Goal: Find specific page/section: Find specific page/section

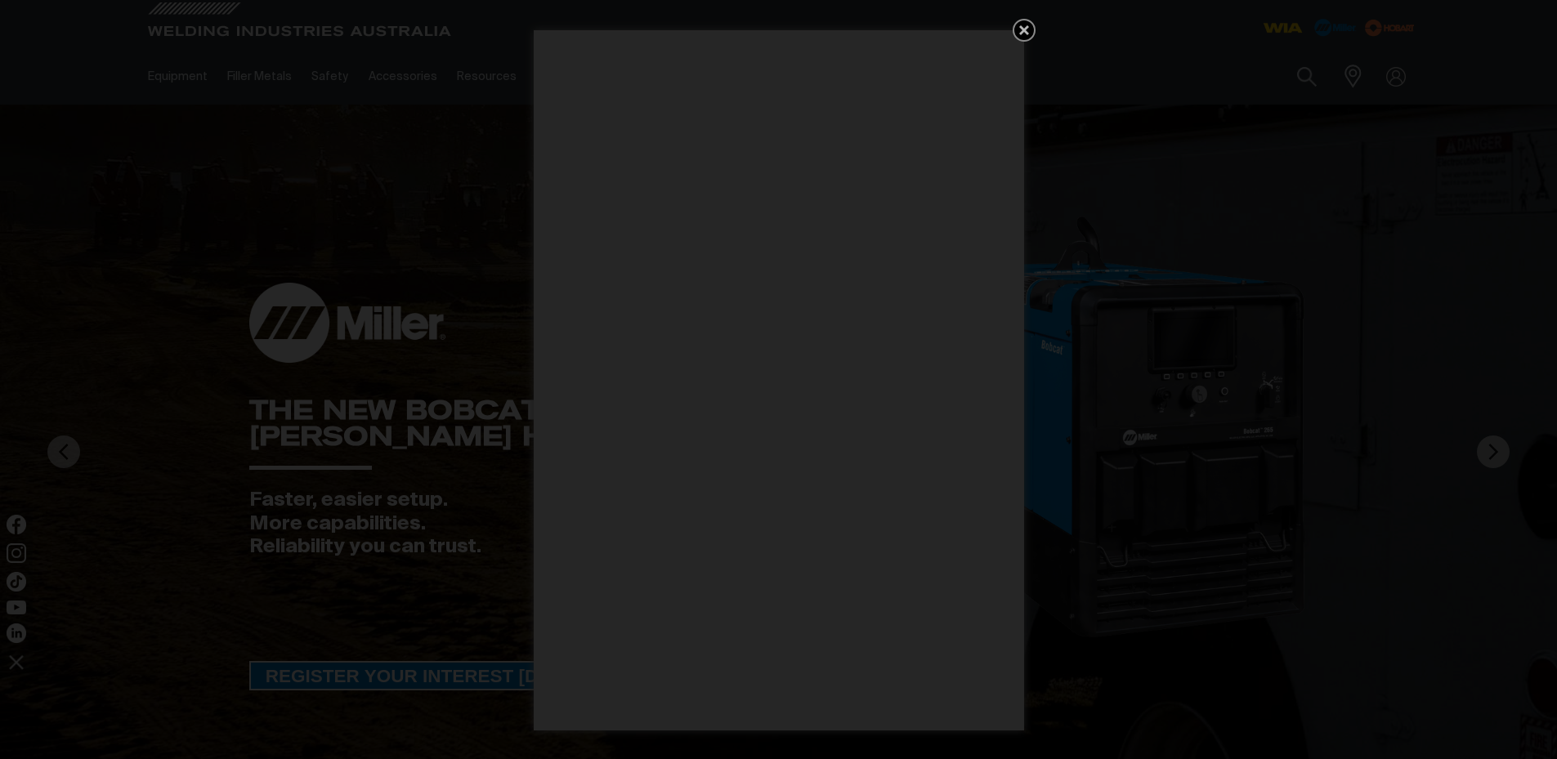
click at [1024, 25] on icon "Get 5 WIA Welding Guides Free!" at bounding box center [1025, 30] width 20 height 20
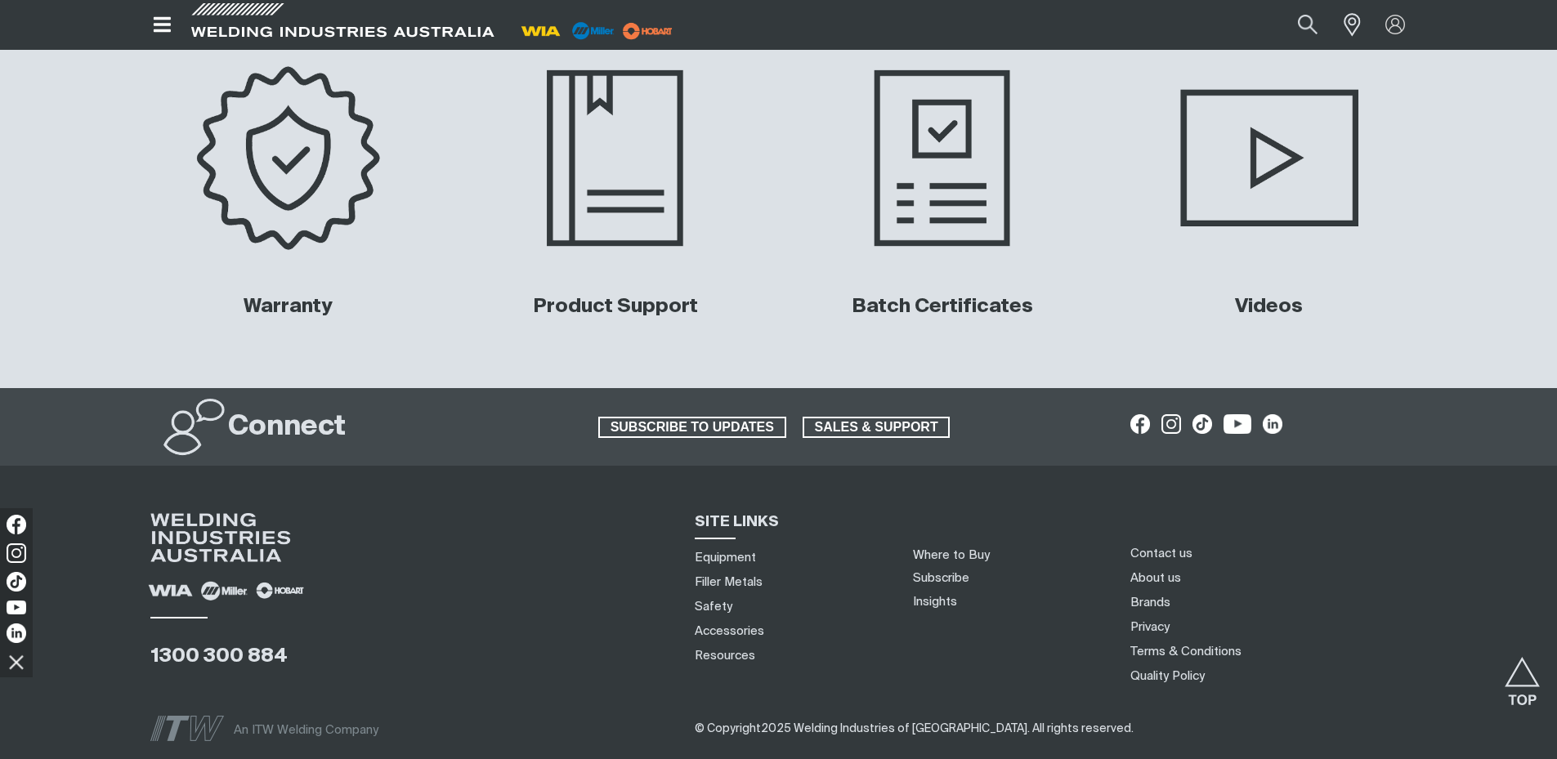
scroll to position [6151, 0]
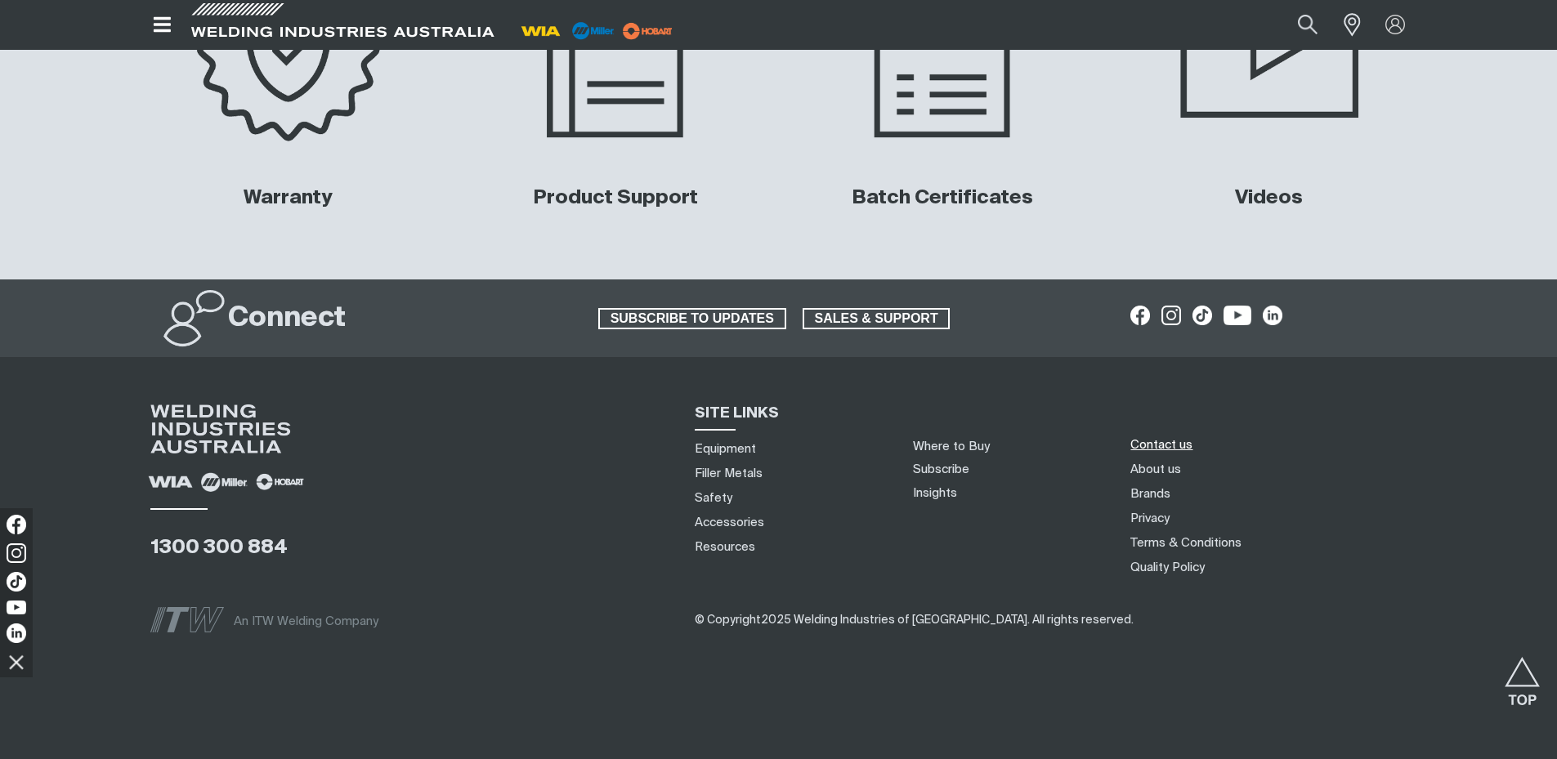
click at [1155, 441] on link "Contact us" at bounding box center [1162, 445] width 62 height 17
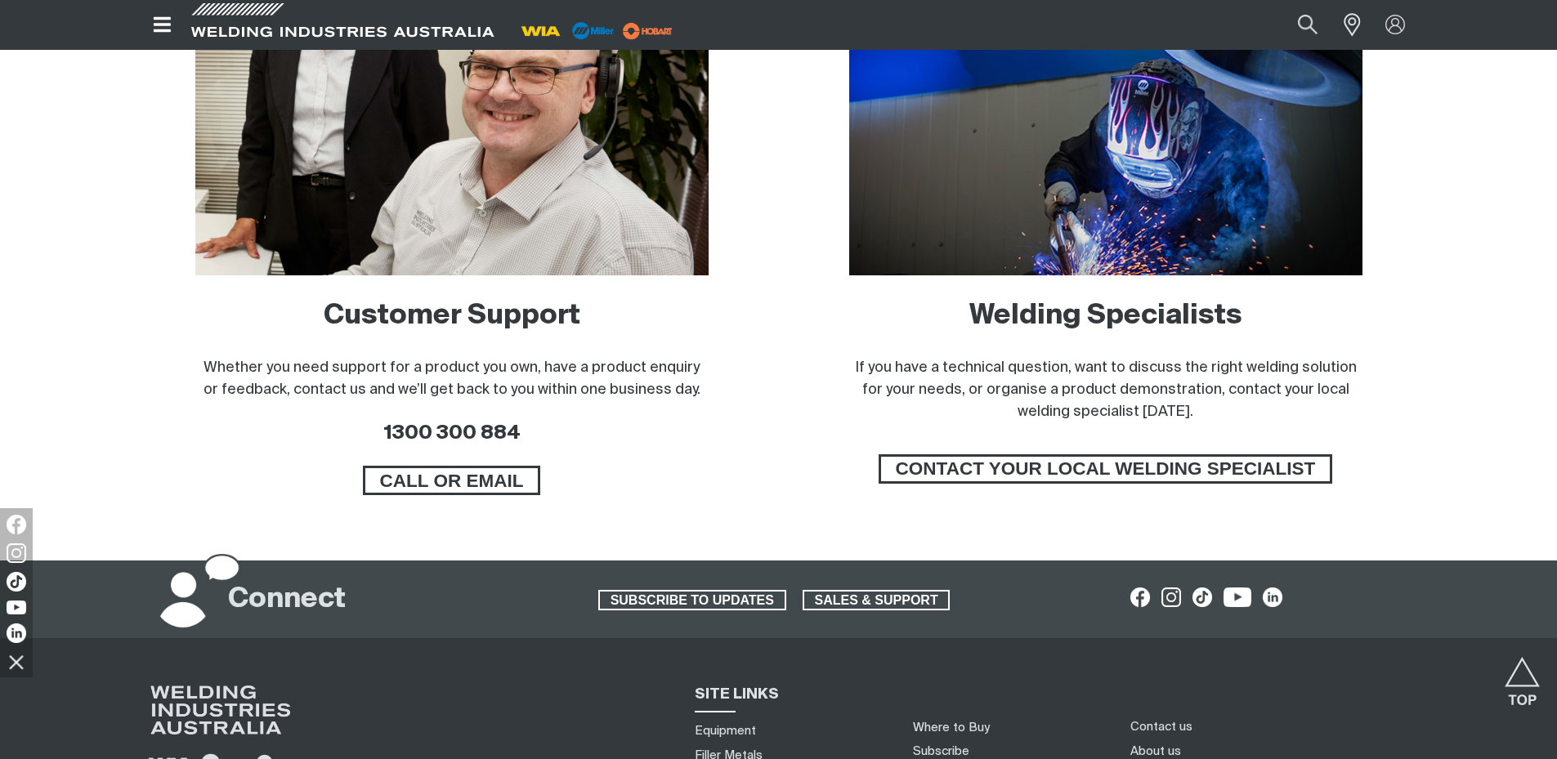
scroll to position [1036, 0]
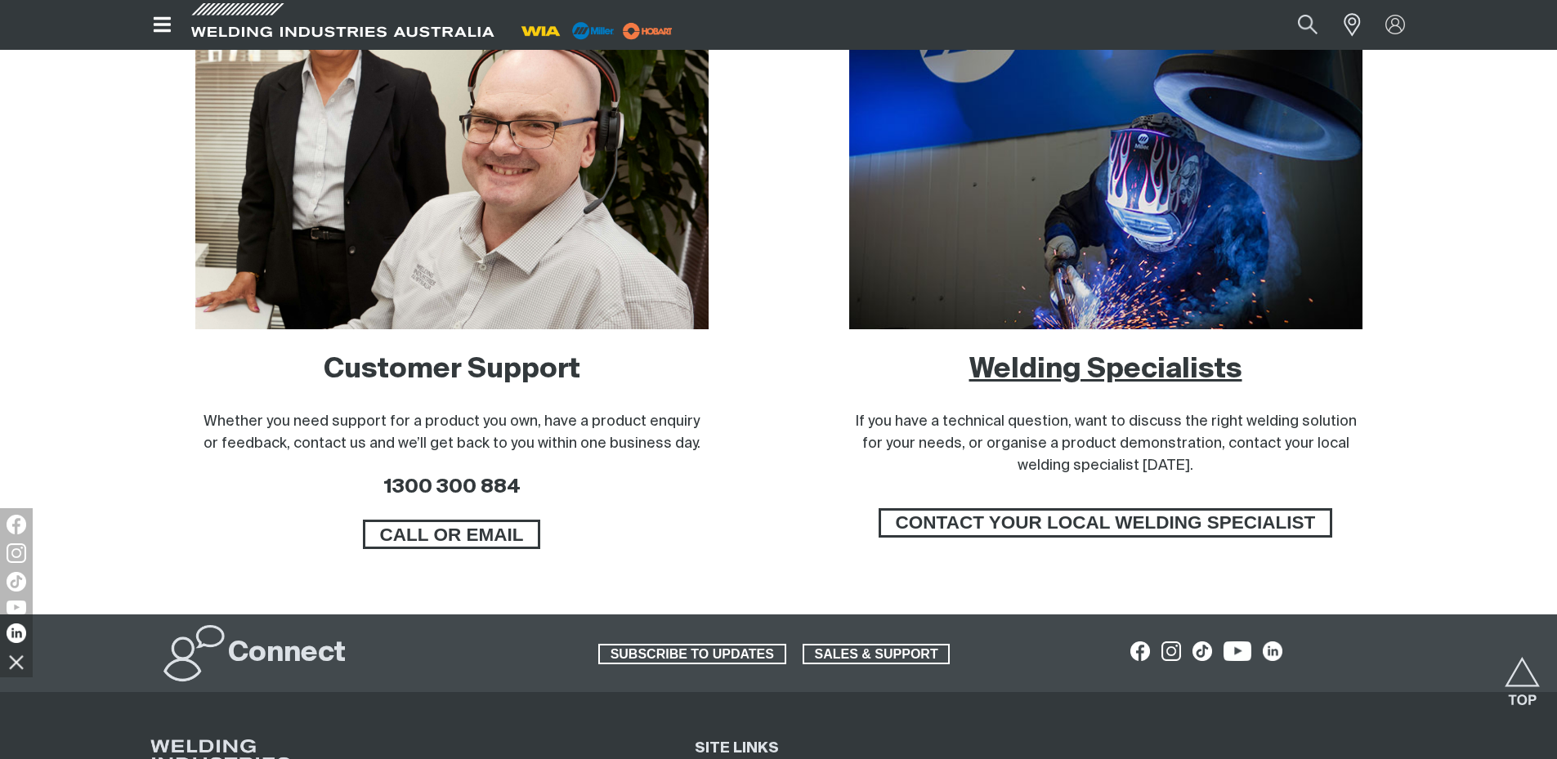
click at [1210, 370] on link "Welding Specialists" at bounding box center [1106, 370] width 273 height 28
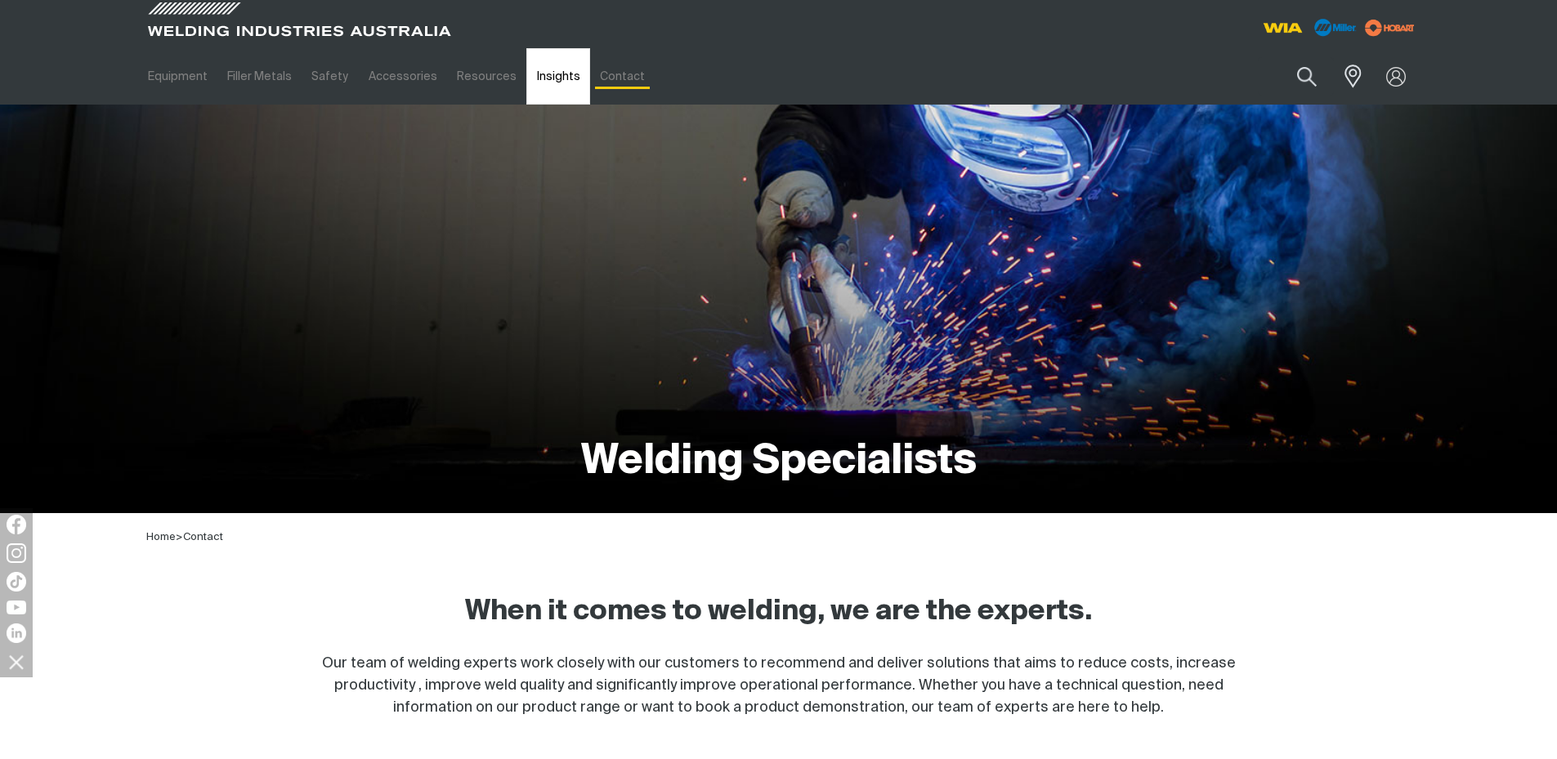
click at [535, 79] on link "Insights" at bounding box center [557, 76] width 63 height 56
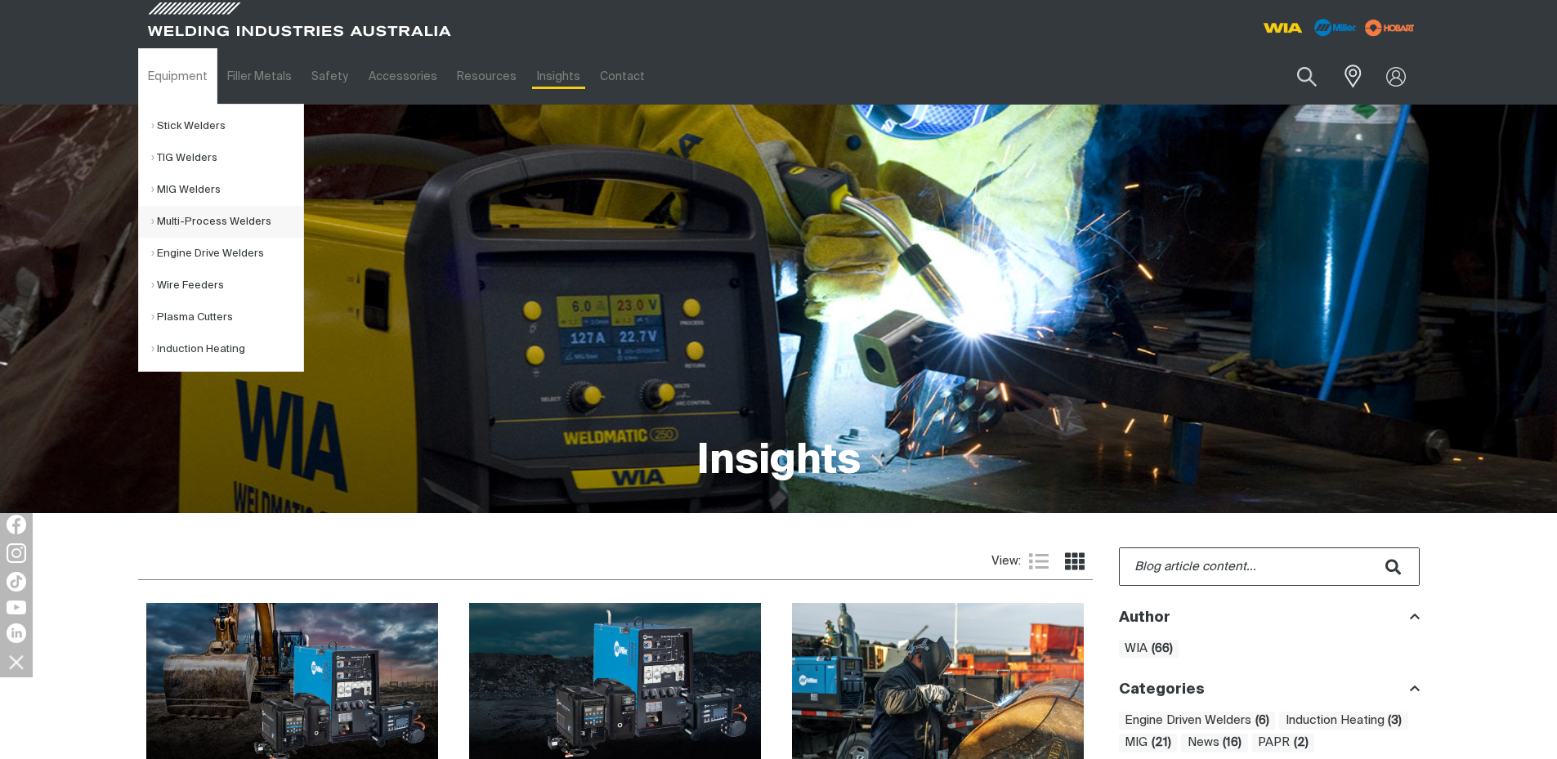
click at [186, 221] on link "Multi-Process Welders" at bounding box center [227, 222] width 152 height 32
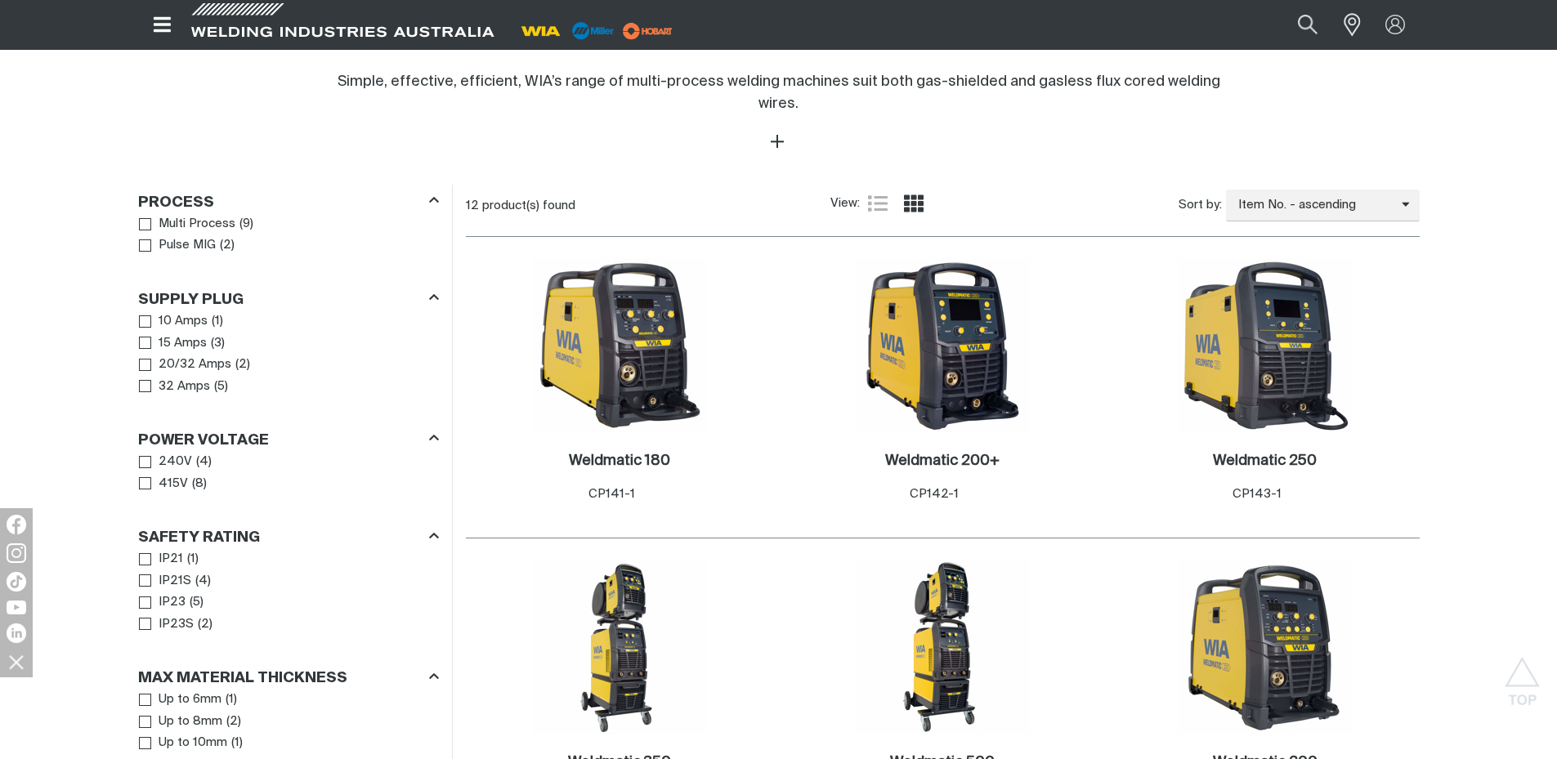
scroll to position [709, 0]
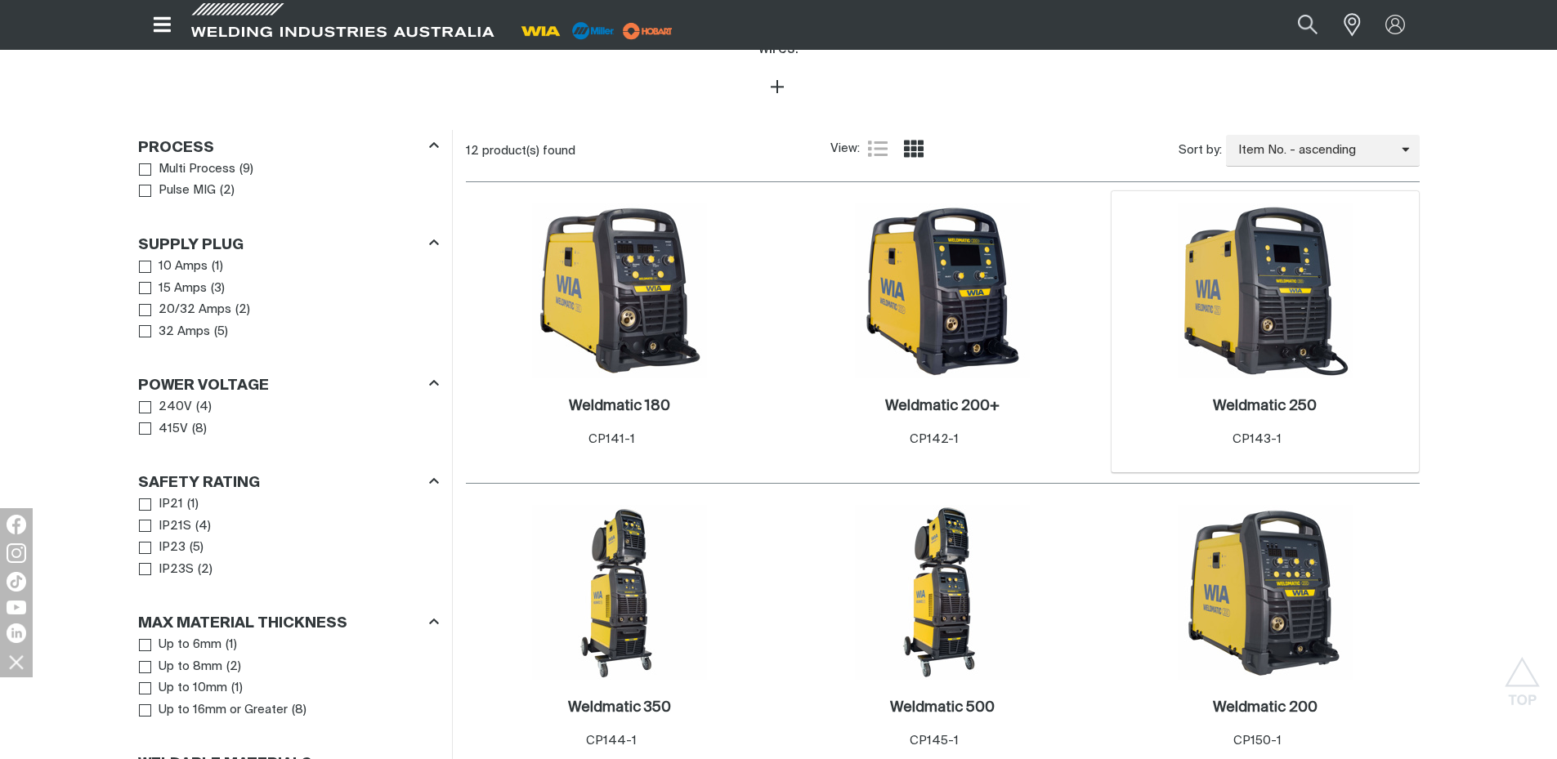
click at [1251, 261] on img at bounding box center [1265, 291] width 175 height 175
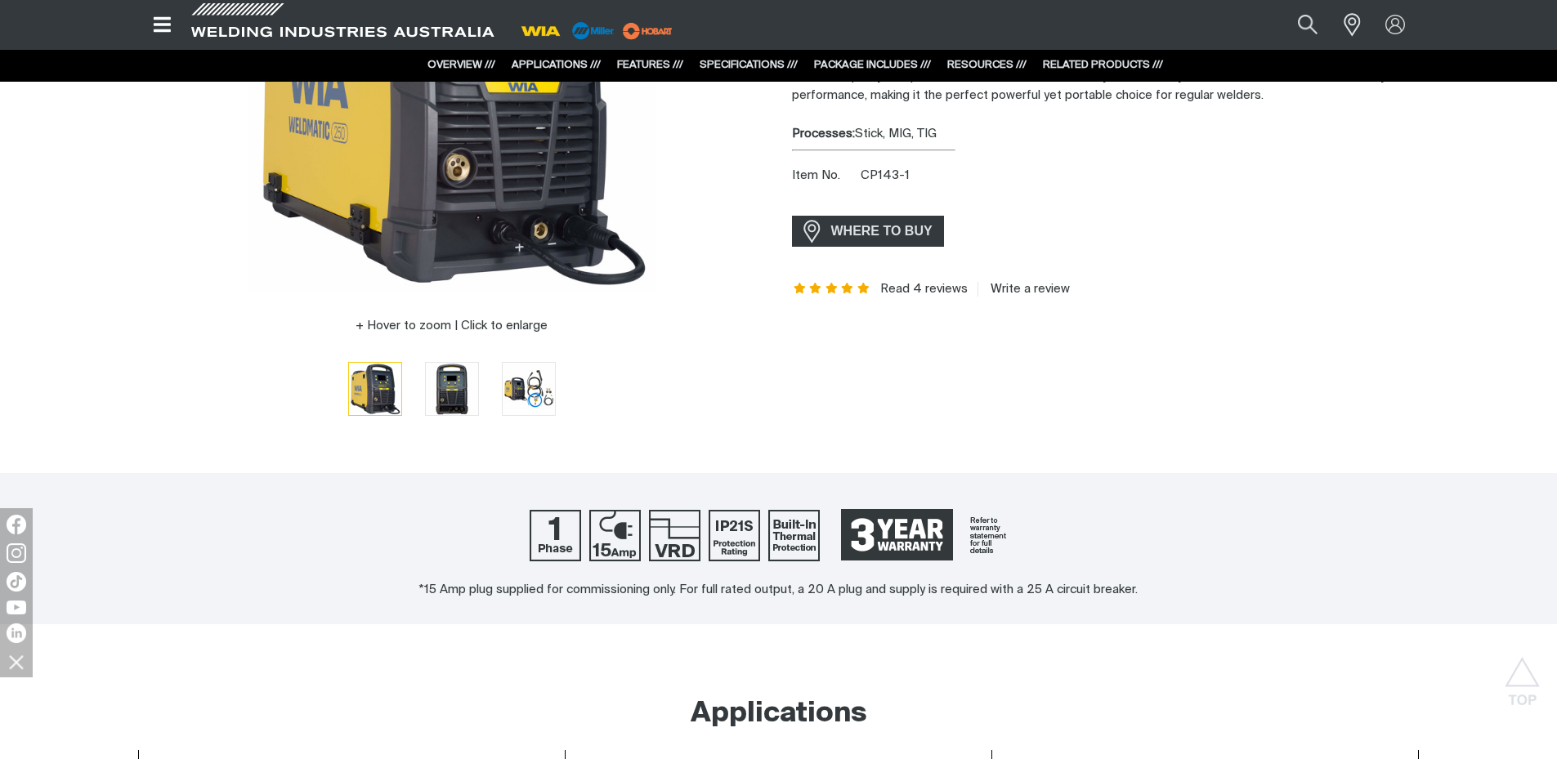
scroll to position [195, 0]
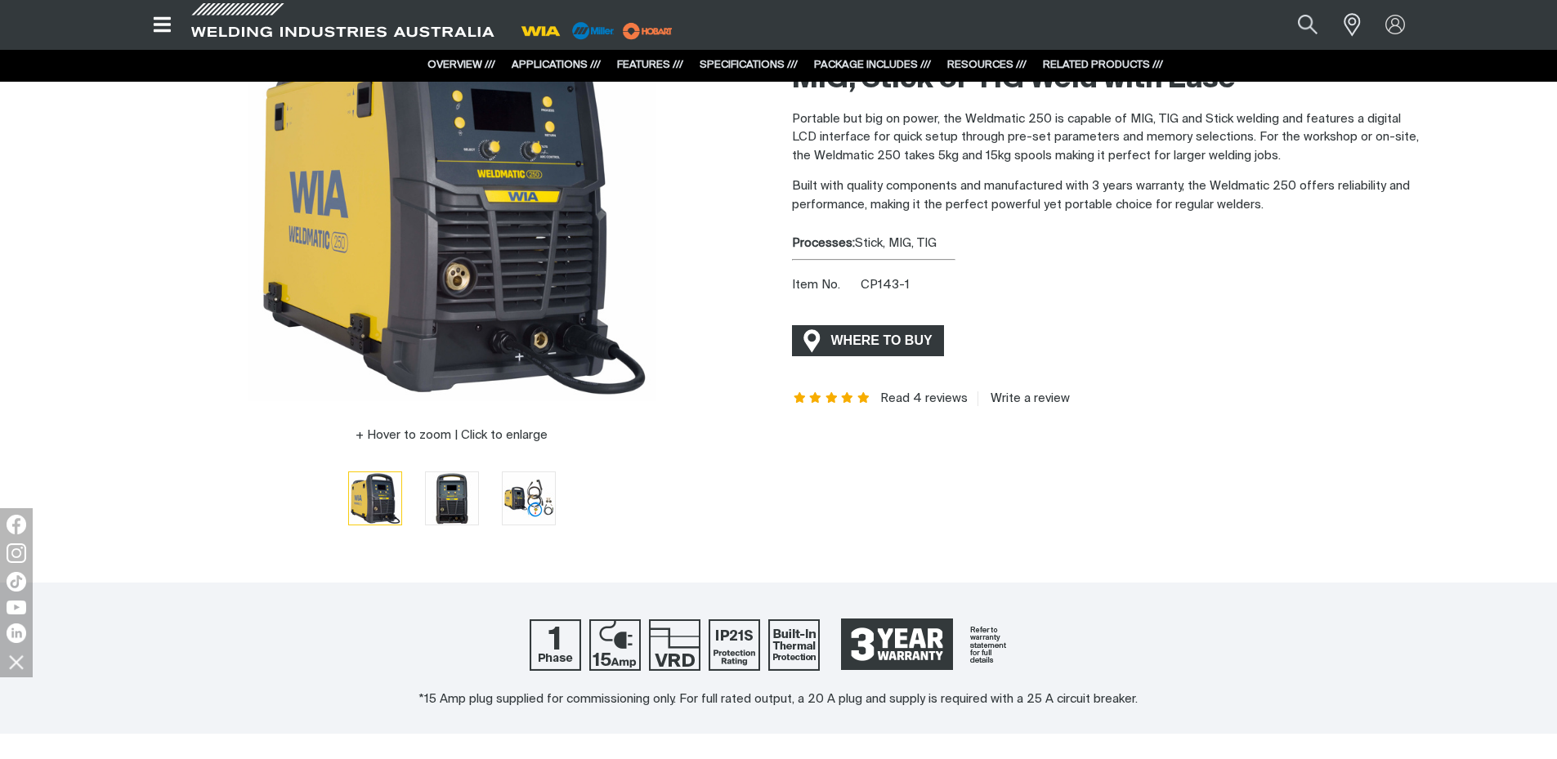
click at [864, 339] on span "WHERE TO BUY" at bounding box center [882, 341] width 123 height 26
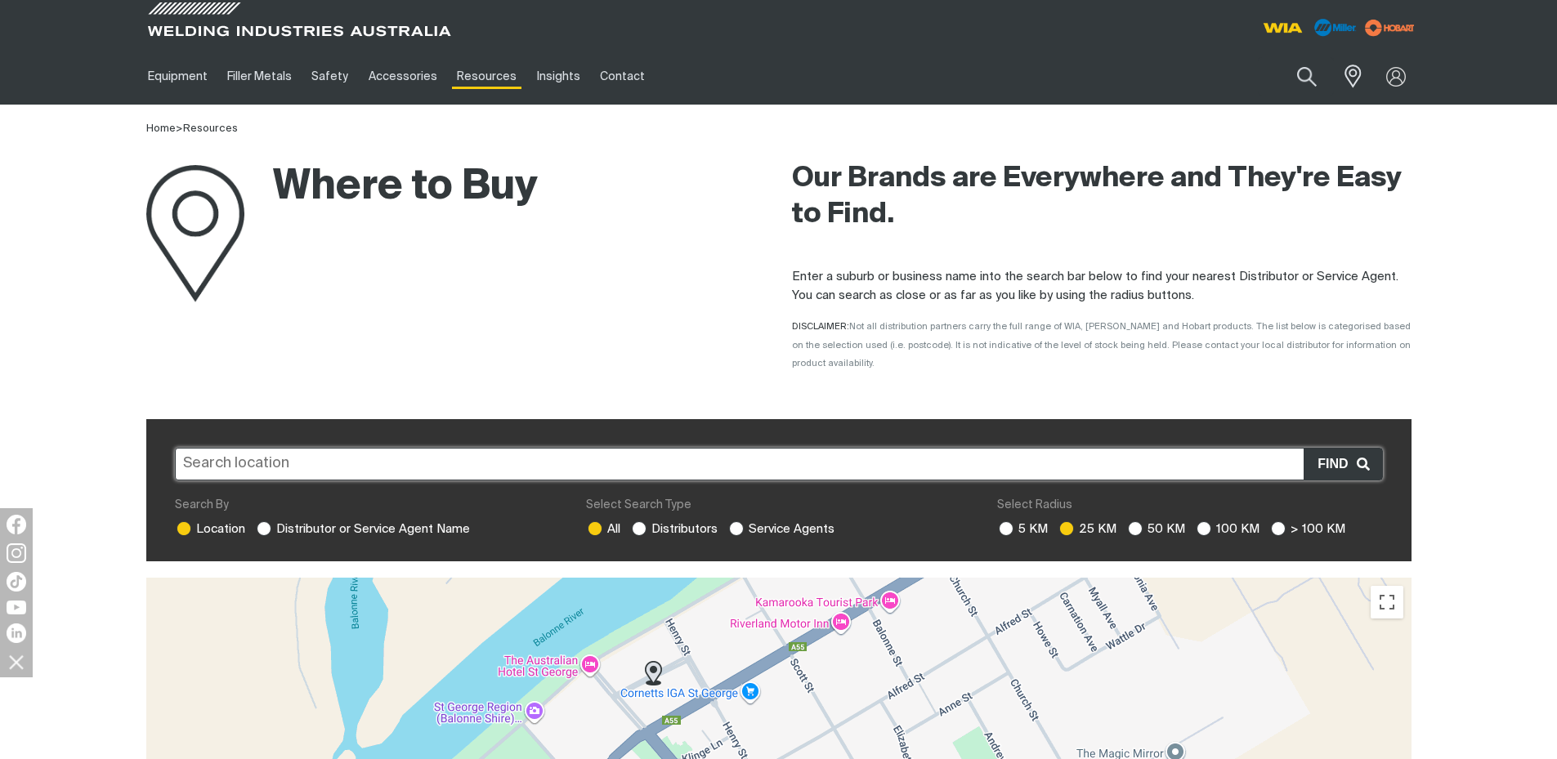
click at [263, 448] on input "text" at bounding box center [779, 464] width 1208 height 33
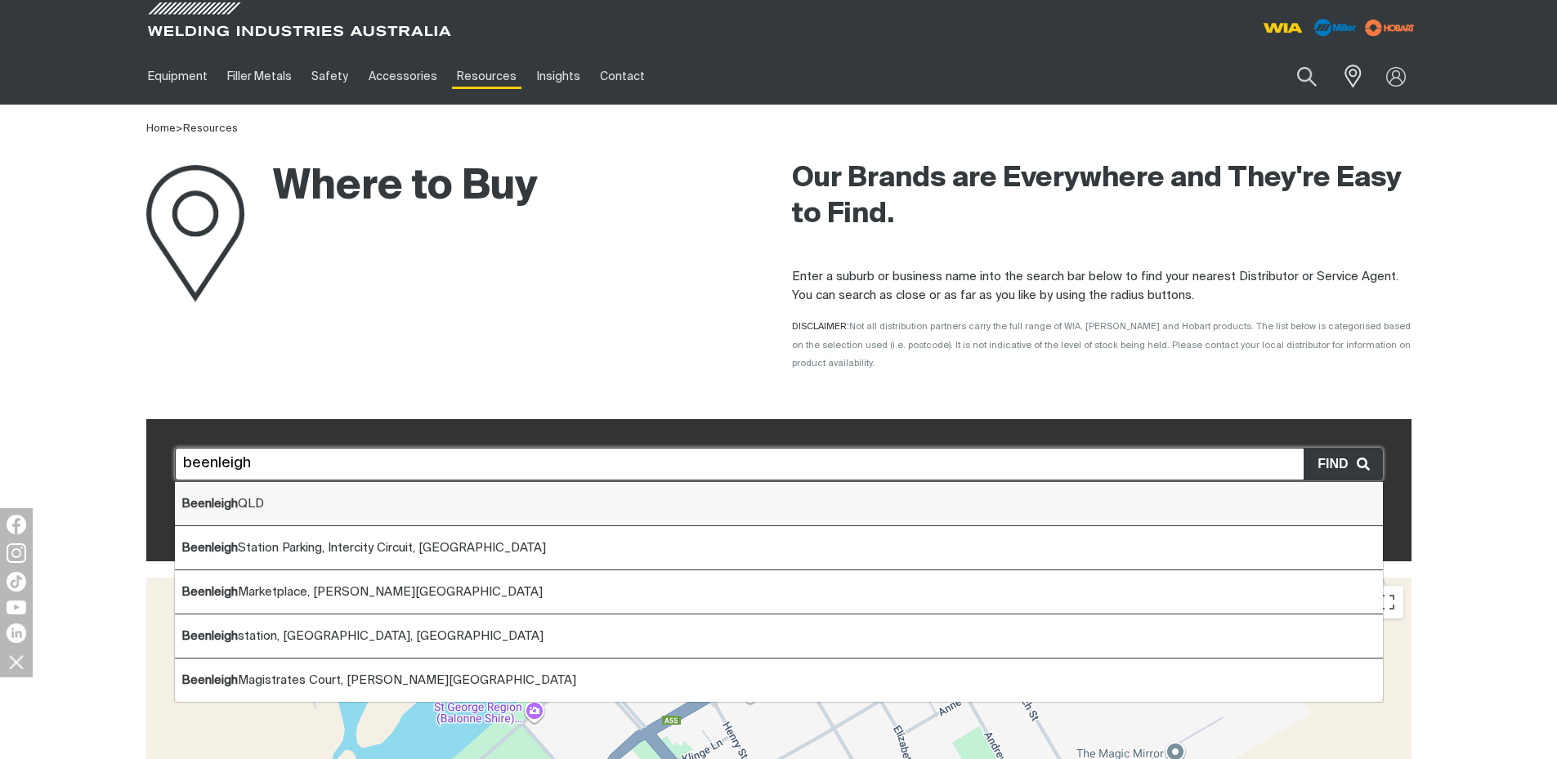
click at [235, 498] on b "Beenleigh" at bounding box center [209, 504] width 56 height 12
type input "Beenleigh QLD"
